Goal: Task Accomplishment & Management: Manage account settings

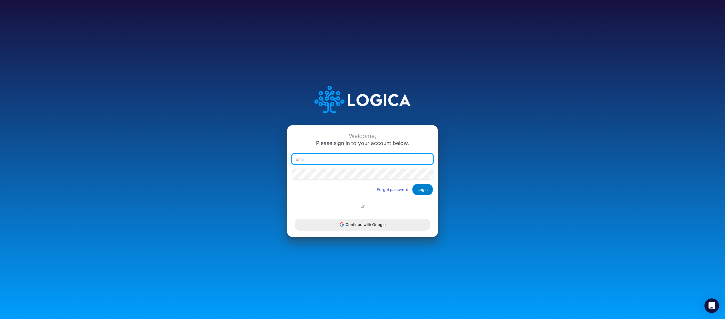
type input "raphael.jordao@recargapay.com"
click at [423, 188] on button "Login" at bounding box center [422, 189] width 21 height 11
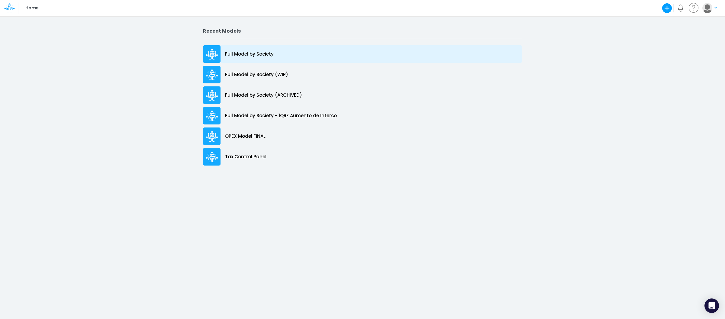
click at [250, 47] on div "Full Model by Society" at bounding box center [362, 54] width 319 height 18
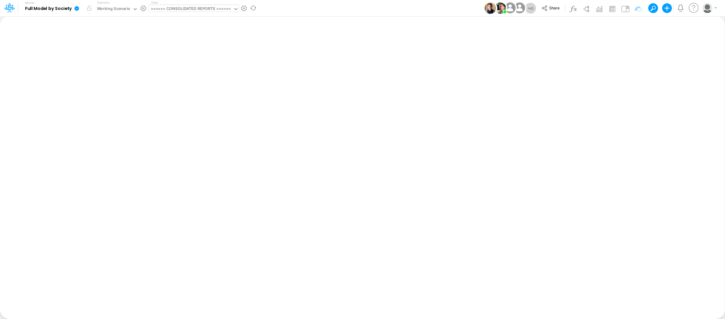
click at [210, 7] on div "====== CONSOLIDATED REPORTS ======" at bounding box center [191, 9] width 80 height 7
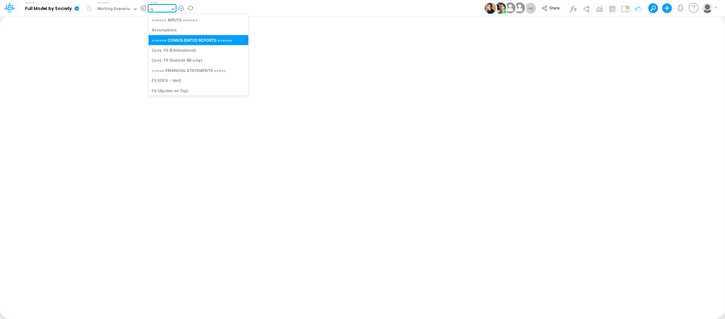
type input "tax"
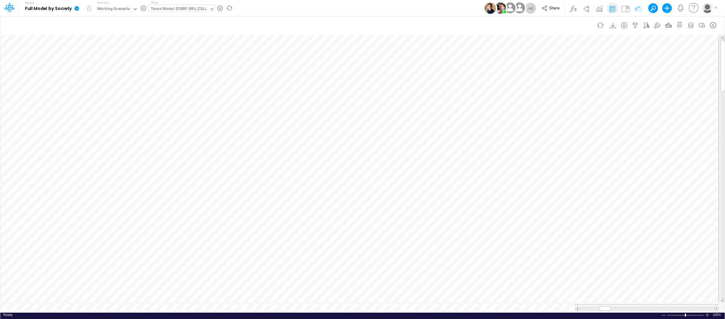
scroll to position [0, 0]
click at [198, 5] on div "Taxes Model (01BR) IRPJ_CSLL" at bounding box center [179, 9] width 61 height 9
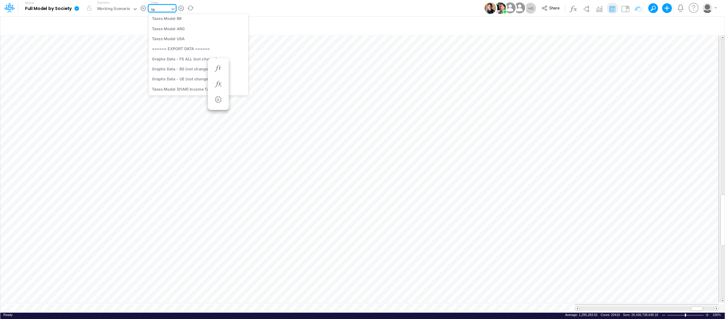
scroll to position [71, 0]
type input "tax"
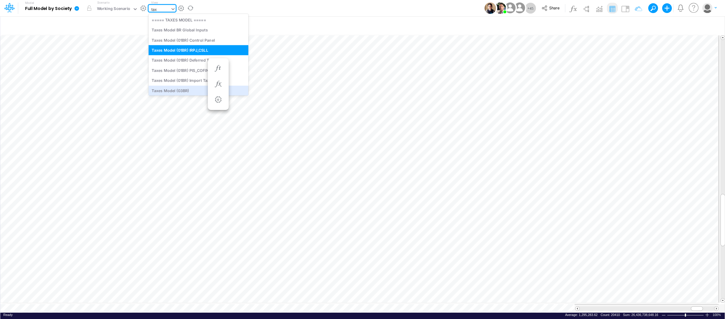
scroll to position [15, 0]
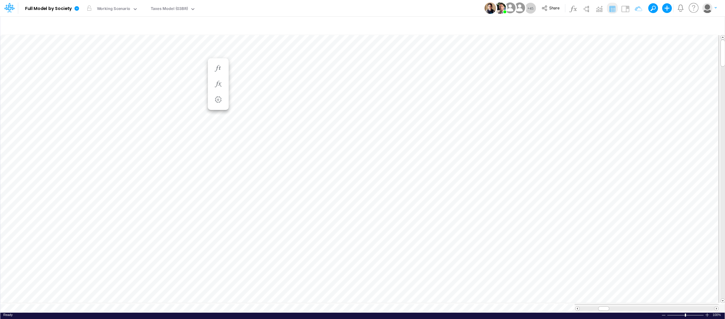
scroll to position [0, 0]
click at [715, 24] on icon "button" at bounding box center [712, 25] width 9 height 6
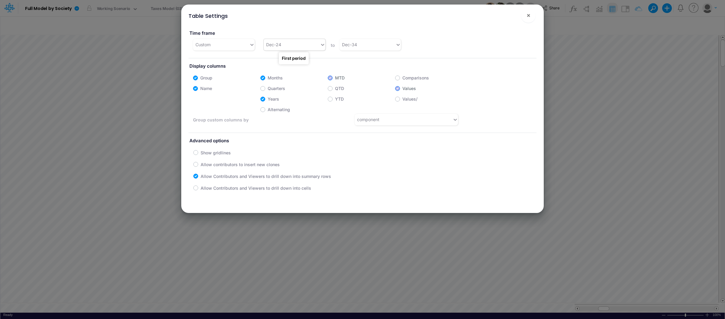
click at [315, 46] on div "Dec-24" at bounding box center [292, 45] width 56 height 10
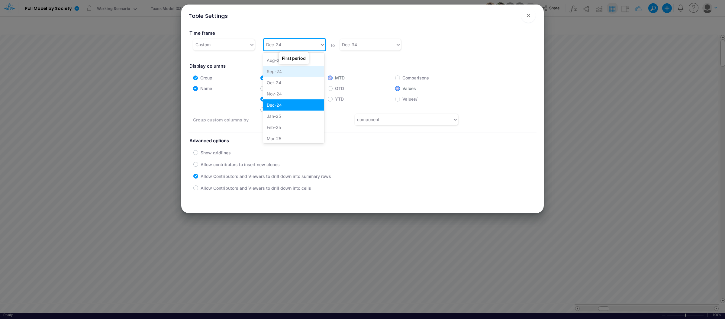
scroll to position [215, 0]
drag, startPoint x: 280, startPoint y: 114, endPoint x: 333, endPoint y: 115, distance: 53.5
click at [280, 114] on div "Jan-25" at bounding box center [293, 113] width 61 height 11
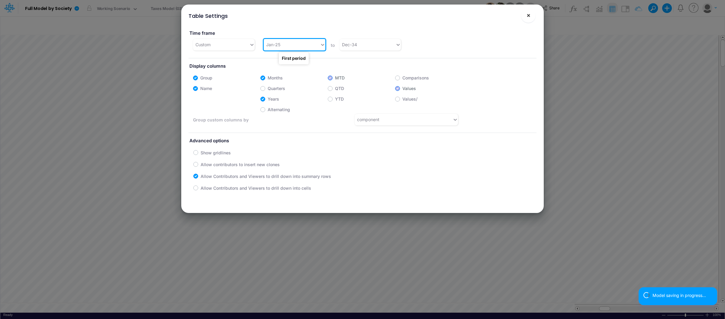
click at [530, 17] on span "×" at bounding box center [528, 14] width 4 height 7
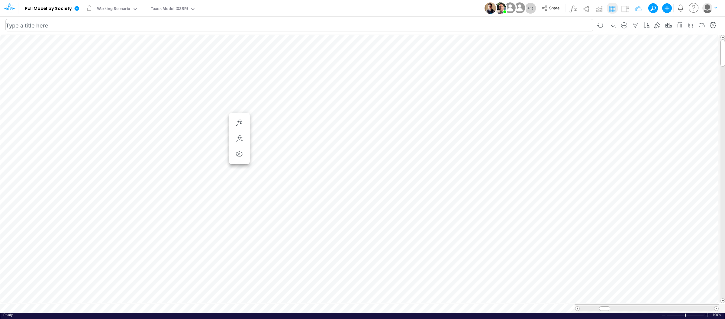
scroll to position [0, 0]
click at [696, 307] on span at bounding box center [698, 309] width 4 height 4
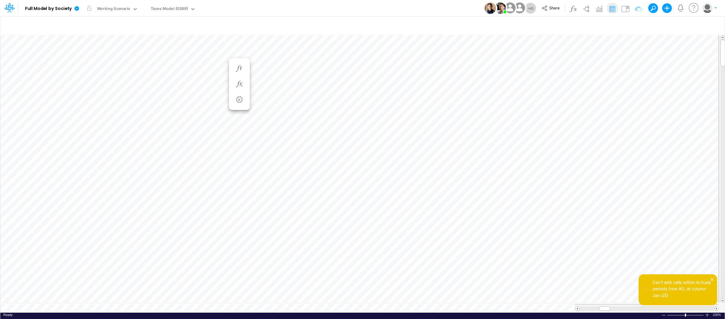
scroll to position [0, 0]
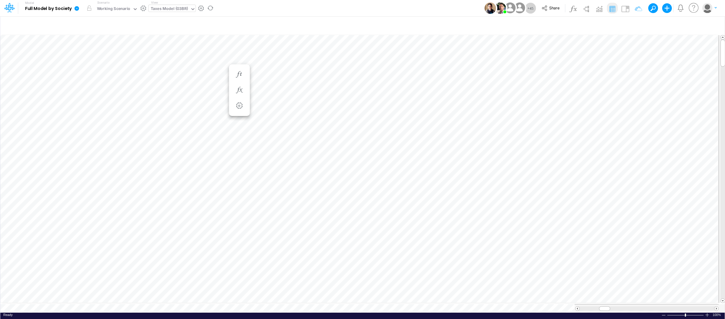
click at [190, 11] on icon at bounding box center [192, 8] width 5 height 5
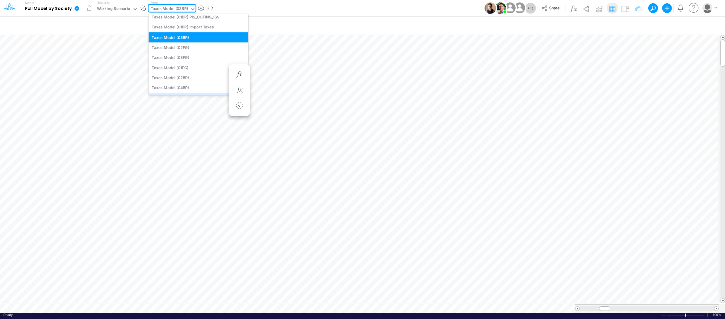
scroll to position [1303, 0]
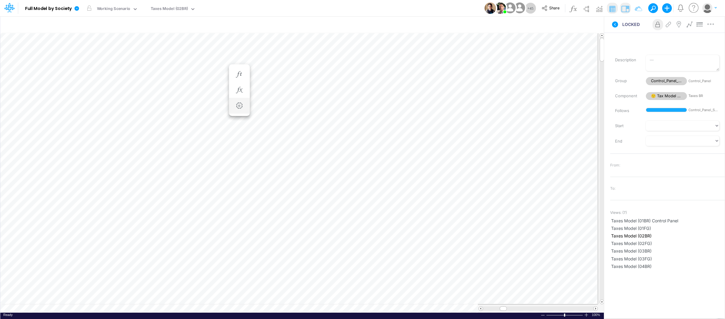
scroll to position [0, 0]
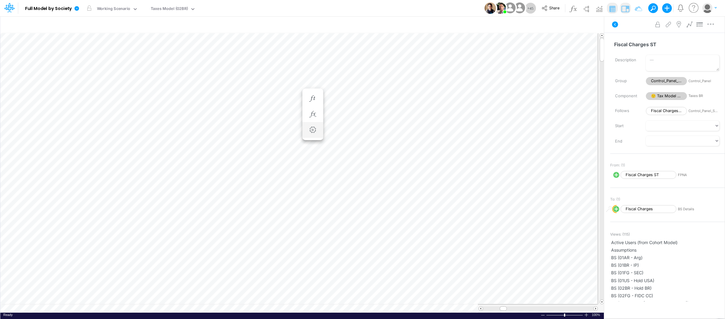
scroll to position [0, 0]
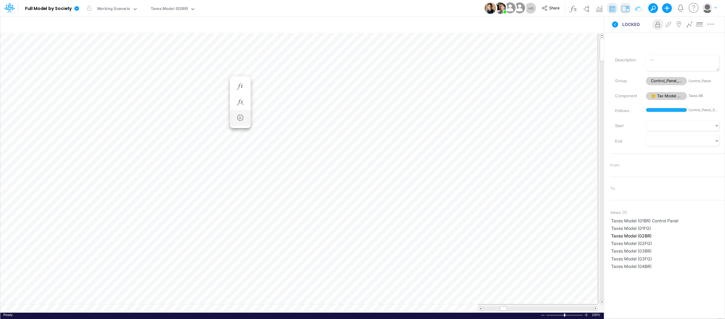
scroll to position [0, 0]
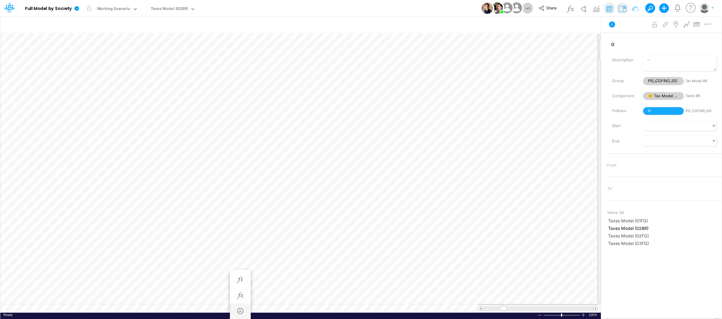
scroll to position [0, 0]
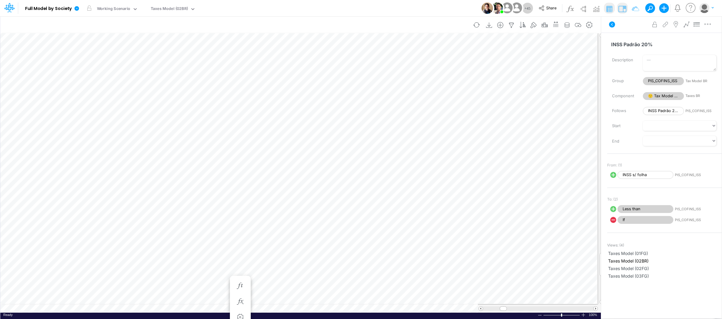
click at [563, 24] on div at bounding box center [566, 25] width 11 height 12
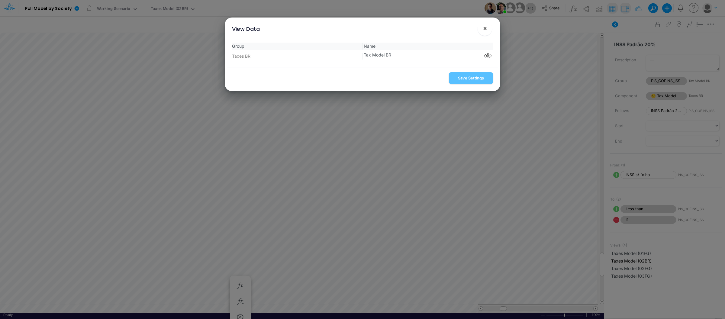
click at [484, 30] on span "×" at bounding box center [485, 27] width 4 height 7
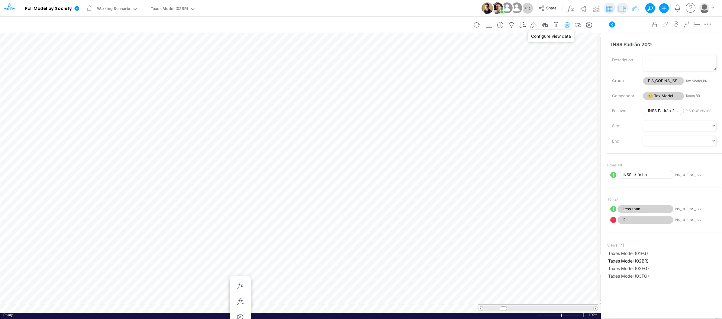
click at [570, 24] on icon "button" at bounding box center [566, 25] width 9 height 6
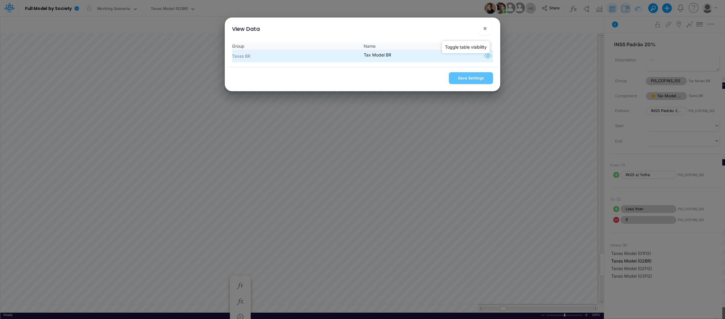
click at [483, 56] on icon "button" at bounding box center [487, 56] width 9 height 8
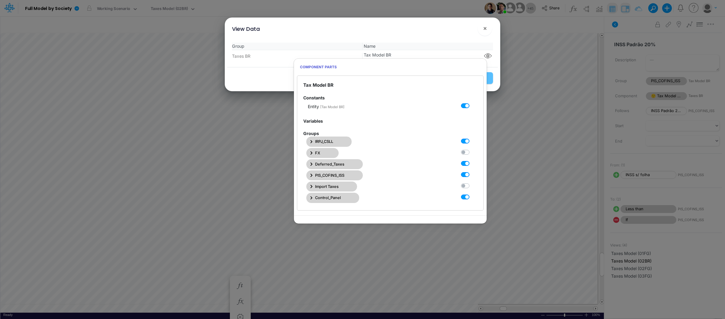
click at [311, 175] on icon "button" at bounding box center [311, 175] width 2 height 3
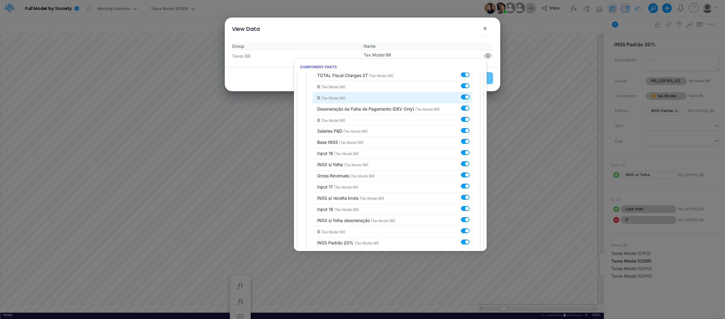
click at [472, 94] on label at bounding box center [472, 94] width 0 height 0
click at [472, 98] on input "checkbox" at bounding box center [474, 96] width 4 height 4
checkbox input "false"
click at [472, 105] on label at bounding box center [472, 105] width 0 height 0
click at [472, 109] on input "checkbox" at bounding box center [474, 107] width 4 height 4
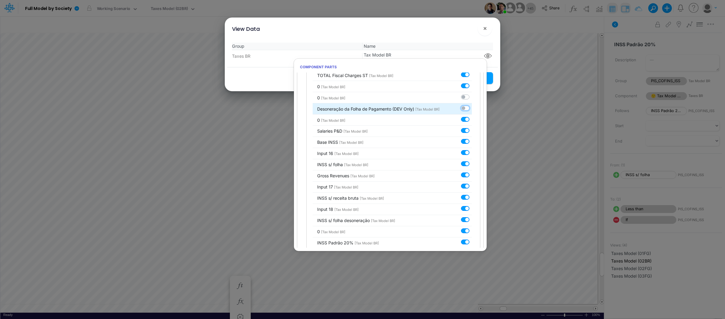
checkbox input "false"
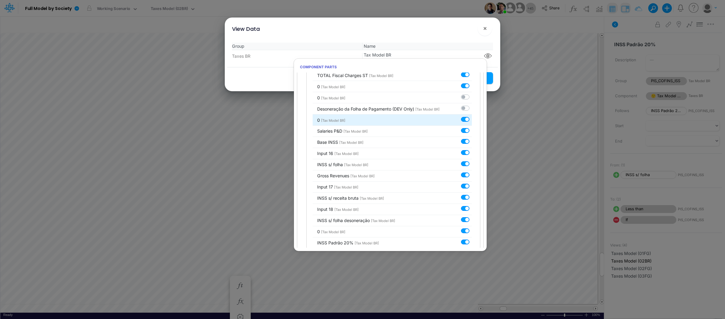
click at [472, 116] on label at bounding box center [472, 116] width 0 height 0
click at [472, 120] on input "checkbox" at bounding box center [474, 118] width 4 height 4
checkbox input "false"
click at [472, 127] on label at bounding box center [472, 127] width 0 height 0
click at [472, 131] on input "checkbox" at bounding box center [474, 129] width 4 height 4
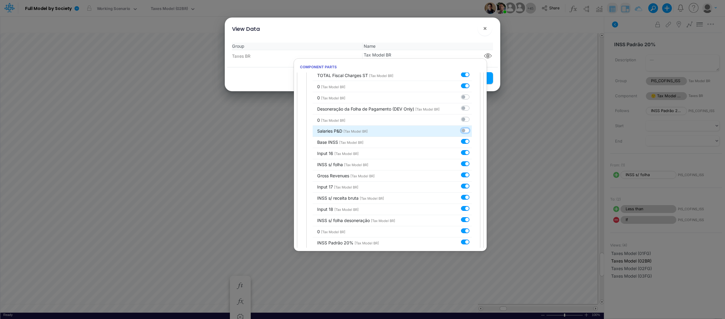
checkbox input "false"
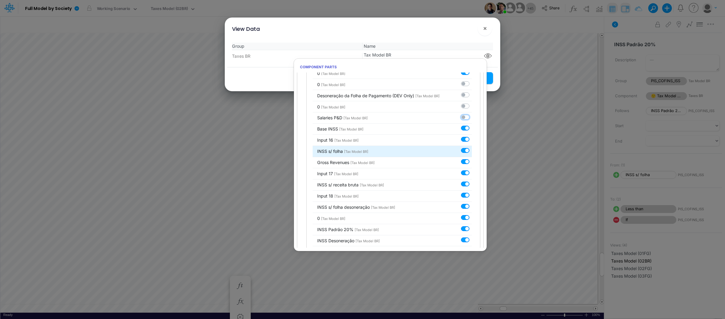
scroll to position [1510, 0]
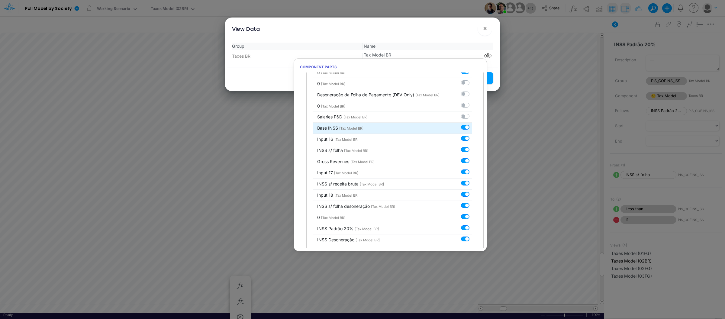
click at [472, 124] on label at bounding box center [472, 124] width 0 height 0
click at [472, 128] on input "checkbox" at bounding box center [474, 126] width 4 height 4
checkbox input "false"
click at [472, 135] on label at bounding box center [472, 135] width 0 height 0
click at [472, 139] on input "checkbox" at bounding box center [474, 137] width 4 height 4
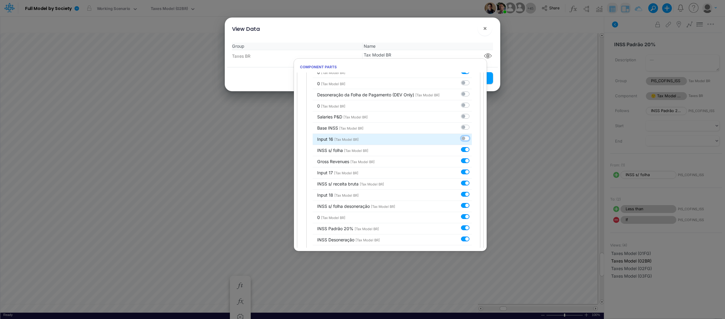
checkbox input "false"
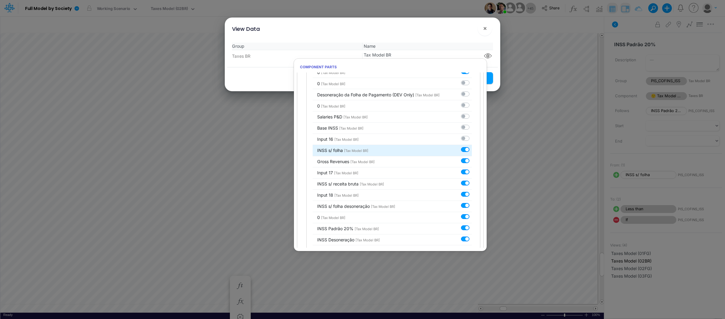
click at [472, 146] on label at bounding box center [472, 146] width 0 height 0
click at [472, 150] on input "checkbox" at bounding box center [474, 148] width 4 height 4
checkbox input "false"
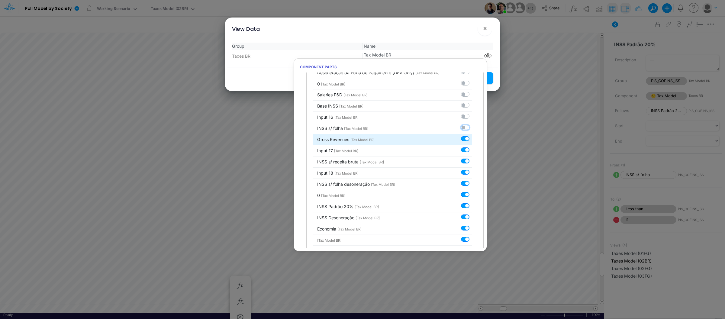
scroll to position [1535, 0]
click at [463, 139] on div at bounding box center [466, 136] width 11 height 6
click at [472, 133] on label at bounding box center [472, 133] width 0 height 0
click at [472, 137] on input "checkbox" at bounding box center [474, 135] width 4 height 4
checkbox input "false"
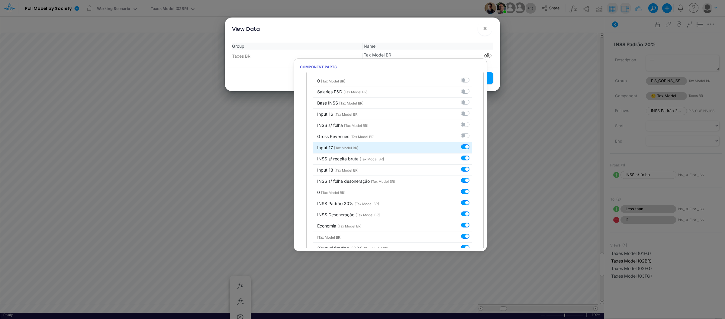
click at [472, 144] on label at bounding box center [472, 144] width 0 height 0
click at [472, 148] on input "checkbox" at bounding box center [474, 146] width 4 height 4
checkbox input "false"
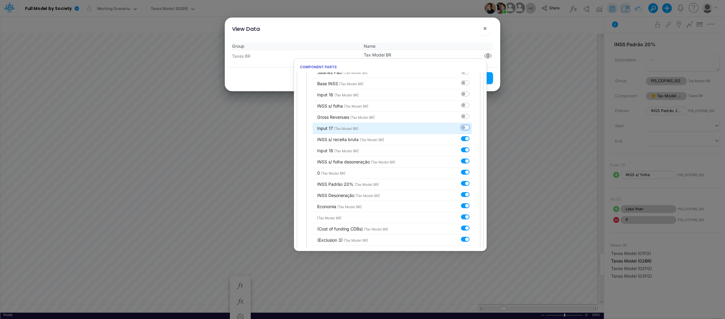
scroll to position [1554, 0]
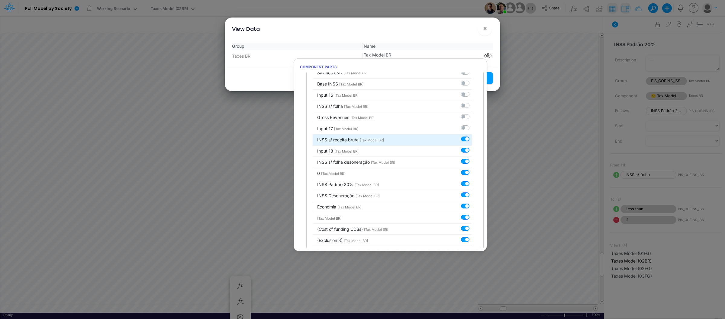
click at [463, 142] on div at bounding box center [466, 139] width 11 height 6
click at [472, 136] on label at bounding box center [472, 136] width 0 height 0
click at [472, 140] on input "checkbox" at bounding box center [474, 138] width 4 height 4
checkbox input "false"
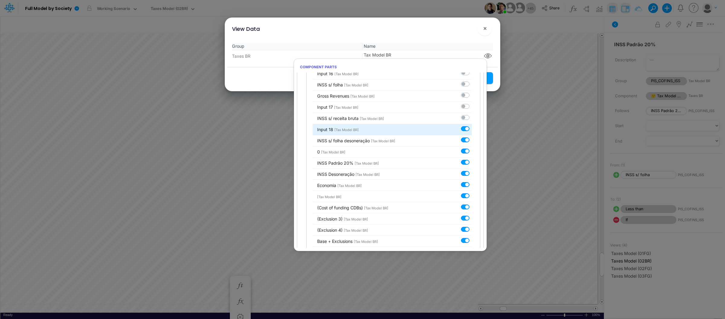
click at [472, 126] on label at bounding box center [472, 126] width 0 height 0
click at [472, 130] on input "checkbox" at bounding box center [474, 128] width 4 height 4
checkbox input "false"
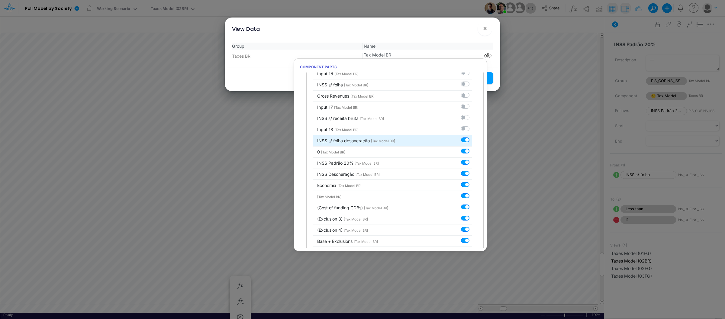
click at [472, 137] on label at bounding box center [472, 137] width 0 height 0
click at [472, 141] on input "checkbox" at bounding box center [474, 139] width 4 height 4
checkbox input "false"
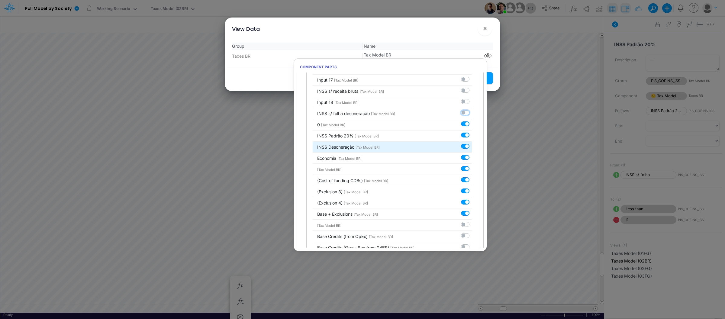
scroll to position [1605, 0]
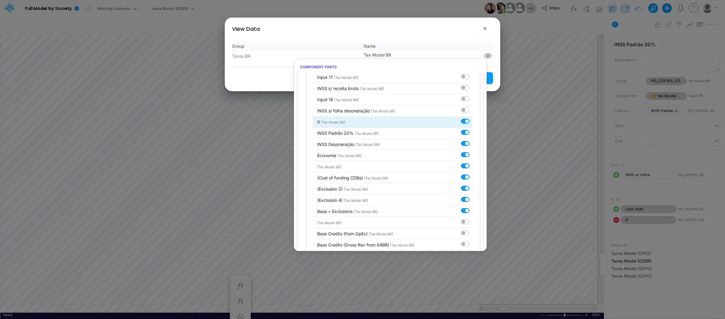
click at [462, 128] on li "0 [Tax Model BR]" at bounding box center [392, 122] width 159 height 11
click at [472, 118] on label at bounding box center [472, 118] width 0 height 0
click at [472, 122] on input "checkbox" at bounding box center [474, 120] width 4 height 4
checkbox input "false"
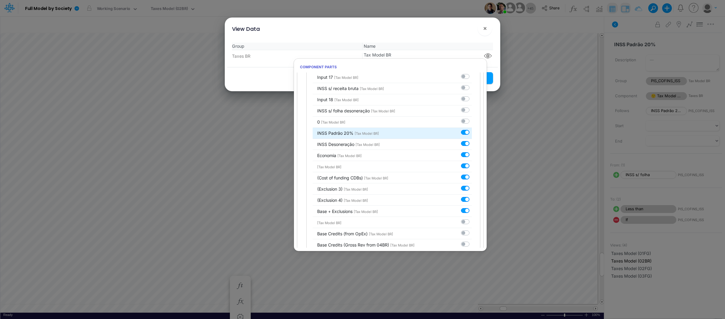
click at [472, 129] on label at bounding box center [472, 129] width 0 height 0
click at [472, 133] on input "checkbox" at bounding box center [474, 131] width 4 height 4
checkbox input "false"
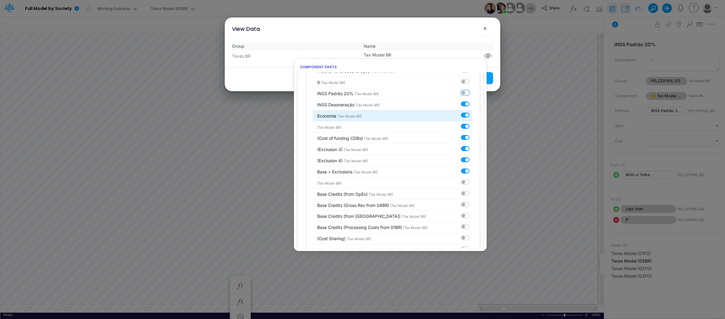
scroll to position [1647, 0]
click at [472, 98] on label at bounding box center [472, 98] width 0 height 0
click at [472, 102] on input "checkbox" at bounding box center [474, 100] width 4 height 4
checkbox input "false"
click at [472, 109] on label at bounding box center [472, 109] width 0 height 0
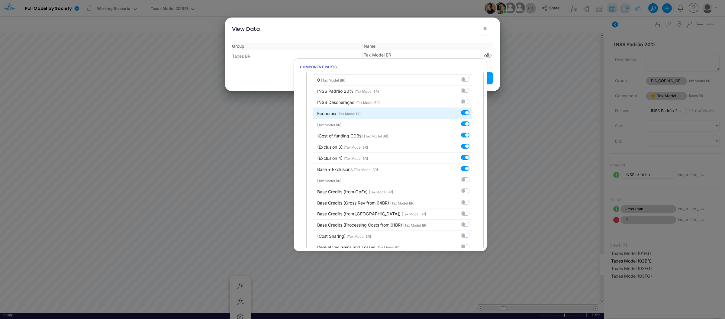
click at [472, 113] on input "checkbox" at bounding box center [474, 111] width 4 height 4
checkbox input "false"
click at [472, 120] on label at bounding box center [472, 120] width 0 height 0
click at [472, 124] on input "checkbox" at bounding box center [474, 122] width 4 height 4
checkbox input "false"
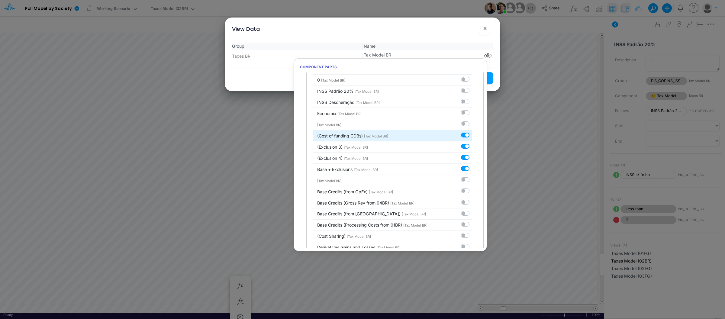
click at [472, 132] on label at bounding box center [472, 132] width 0 height 0
click at [472, 136] on input "checkbox" at bounding box center [474, 134] width 4 height 4
checkbox input "false"
click at [472, 143] on label at bounding box center [472, 143] width 0 height 0
click at [472, 147] on input "checkbox" at bounding box center [474, 145] width 4 height 4
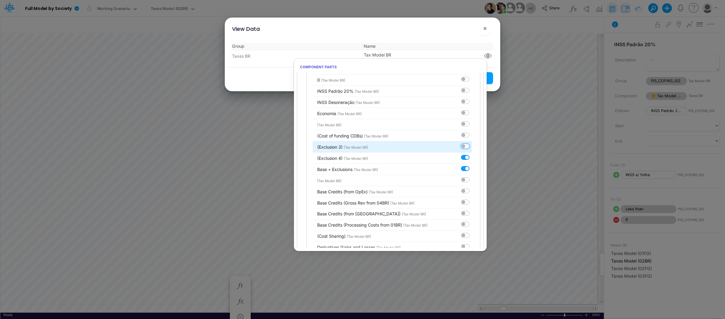
checkbox input "false"
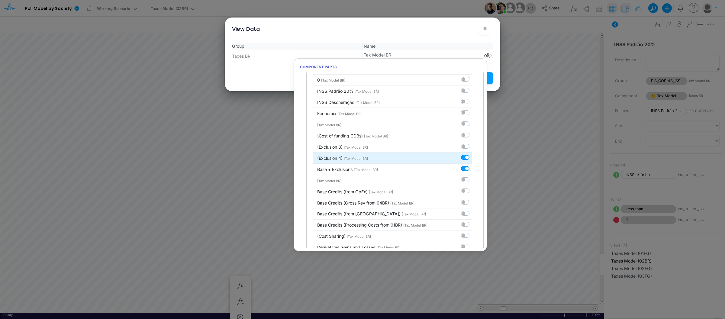
click at [472, 154] on label at bounding box center [472, 154] width 0 height 0
click at [472, 158] on input "checkbox" at bounding box center [474, 156] width 4 height 4
checkbox input "false"
click at [472, 165] on label at bounding box center [472, 165] width 0 height 0
click at [472, 169] on input "checkbox" at bounding box center [474, 167] width 4 height 4
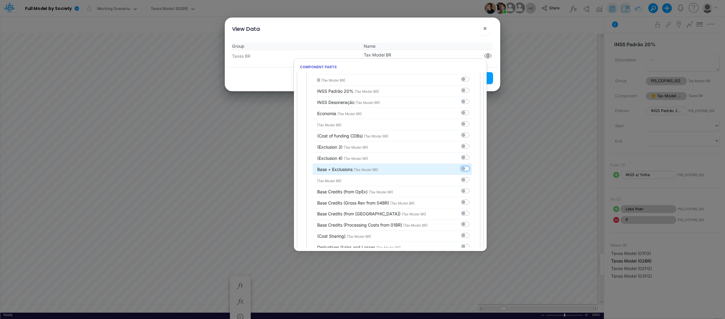
checkbox input "false"
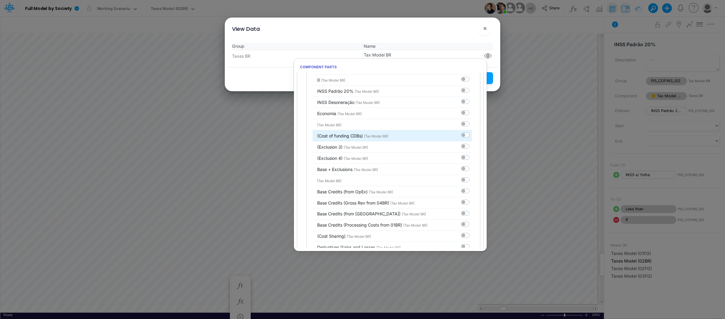
click at [472, 132] on label at bounding box center [472, 132] width 0 height 0
click at [472, 136] on input "checkbox" at bounding box center [474, 134] width 4 height 4
checkbox input "true"
click at [472, 143] on label at bounding box center [472, 143] width 0 height 0
click at [472, 147] on input "checkbox" at bounding box center [474, 145] width 4 height 4
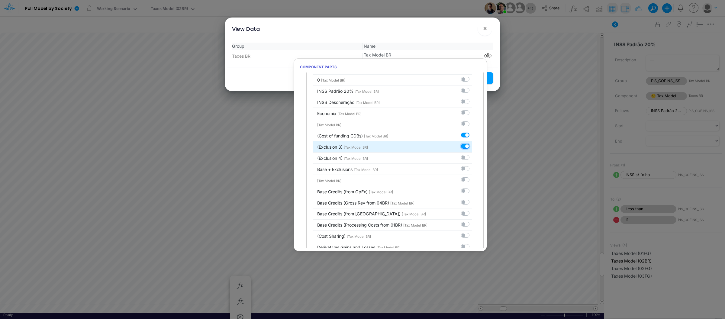
checkbox input "true"
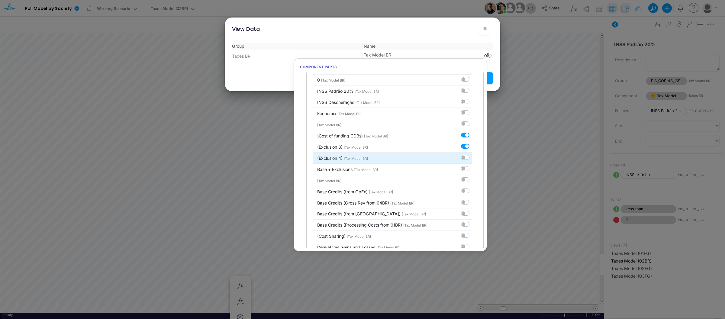
click at [472, 154] on label at bounding box center [472, 154] width 0 height 0
click at [472, 158] on input "checkbox" at bounding box center [474, 156] width 4 height 4
checkbox input "true"
click at [472, 165] on label at bounding box center [472, 165] width 0 height 0
click at [472, 169] on input "checkbox" at bounding box center [474, 167] width 4 height 4
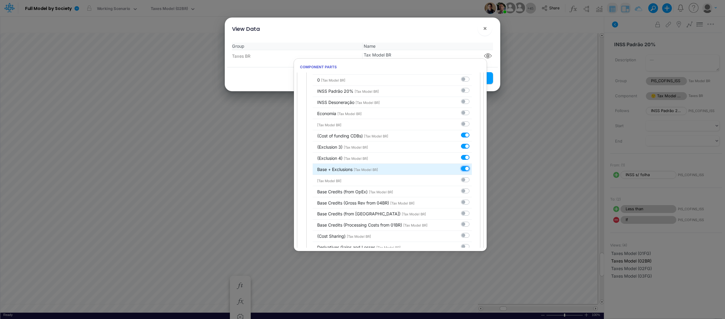
checkbox input "true"
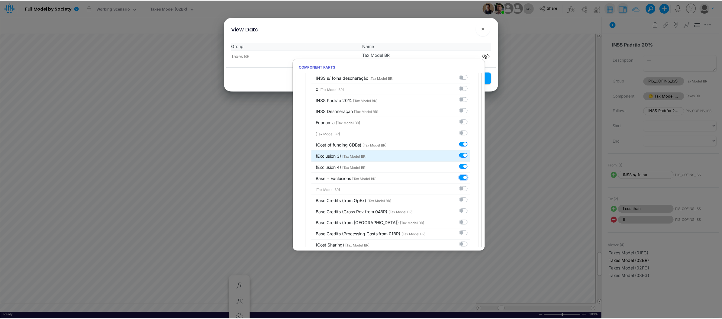
scroll to position [1640, 0]
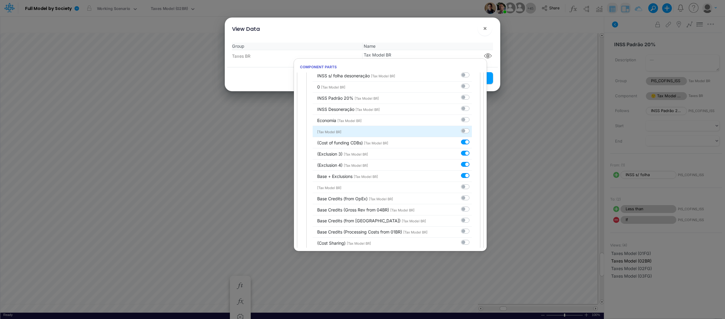
click at [463, 134] on div at bounding box center [466, 130] width 11 height 6
click at [472, 127] on label at bounding box center [472, 127] width 0 height 0
click at [472, 131] on input "checkbox" at bounding box center [474, 129] width 4 height 4
click at [472, 127] on label at bounding box center [472, 127] width 0 height 0
click at [472, 131] on input "checkbox" at bounding box center [474, 129] width 4 height 4
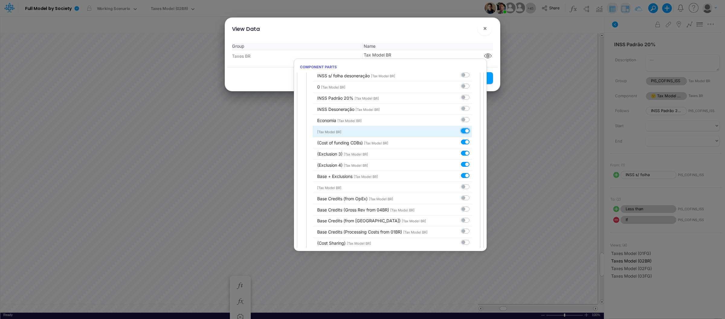
checkbox input "false"
click at [457, 29] on div "View Data ×" at bounding box center [362, 28] width 271 height 20
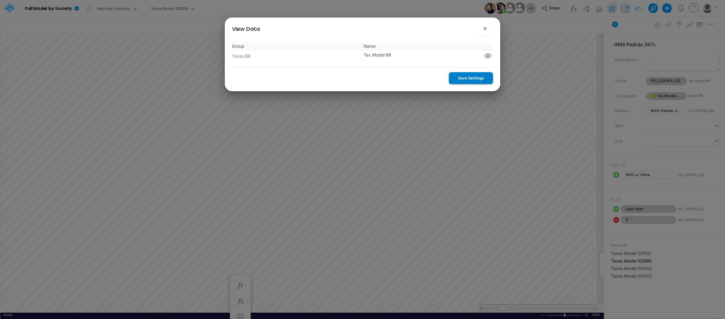
click at [477, 75] on button "Save Settings" at bounding box center [471, 78] width 44 height 12
click at [482, 27] on button "×" at bounding box center [484, 28] width 14 height 14
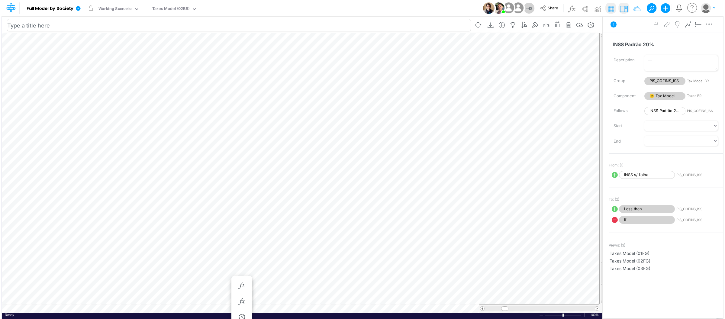
scroll to position [0, 0]
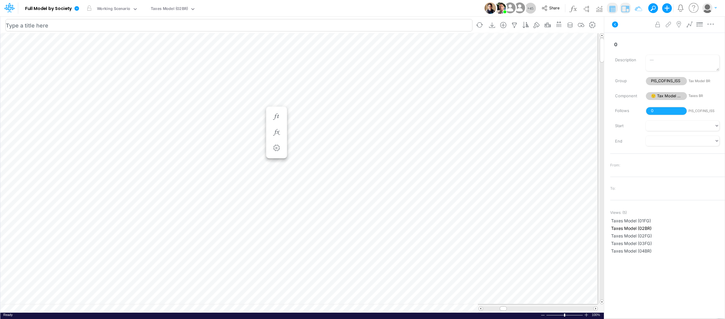
scroll to position [0, 0]
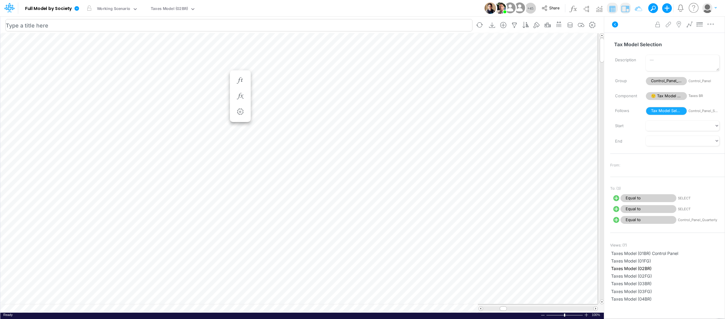
scroll to position [0, 0]
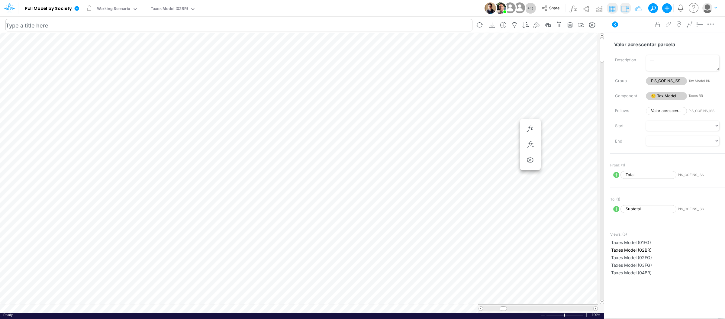
scroll to position [0, 0]
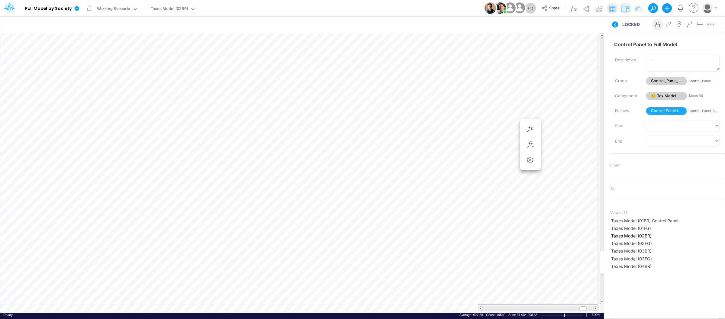
scroll to position [0, 0]
click at [165, 12] on div "Taxes Model (02BR)" at bounding box center [169, 9] width 37 height 7
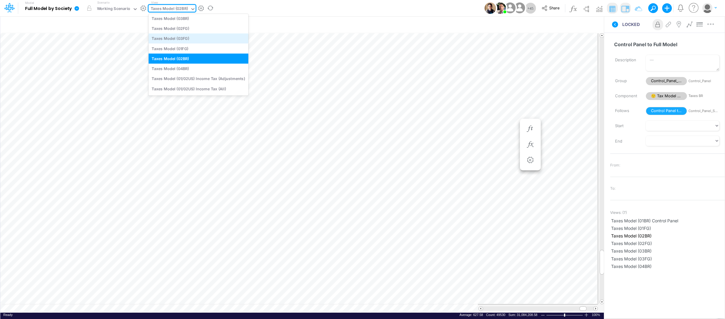
scroll to position [1314, 0]
click at [188, 69] on div "Taxes Model (04BR)" at bounding box center [199, 68] width 100 height 10
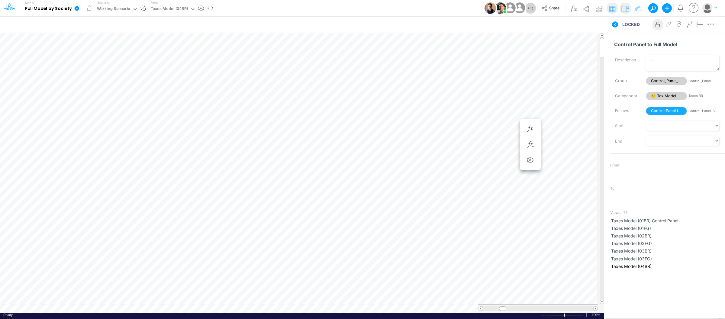
scroll to position [0, 0]
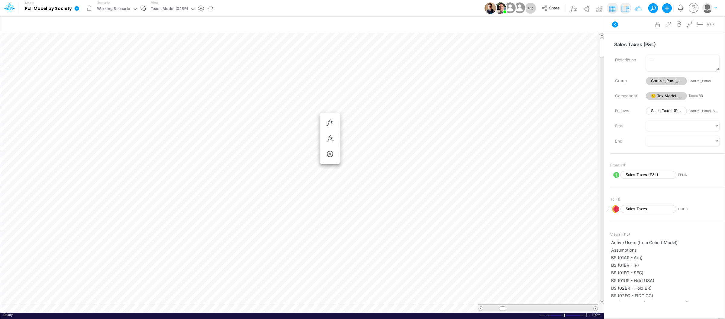
scroll to position [0, 0]
